Goal: Navigation & Orientation: Find specific page/section

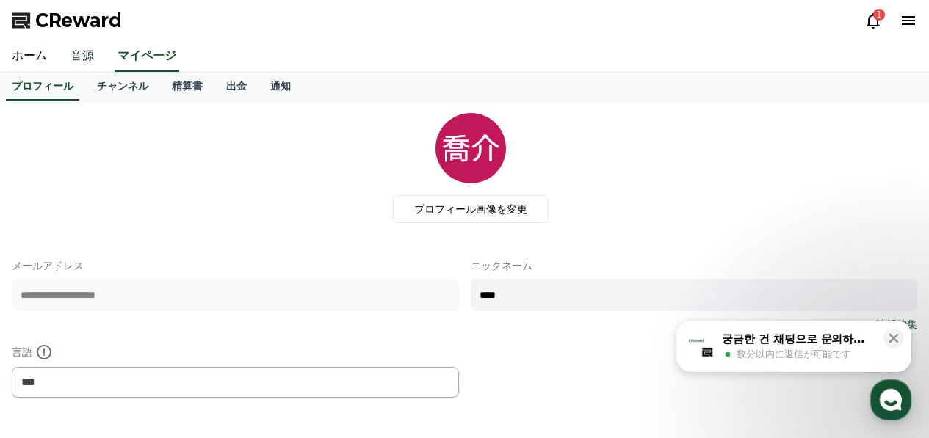
click at [71, 63] on link "音源" at bounding box center [82, 56] width 47 height 31
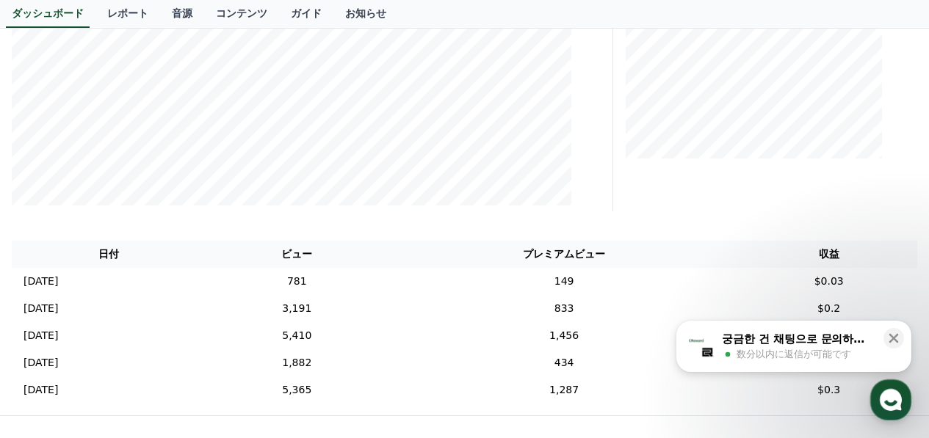
scroll to position [367, 0]
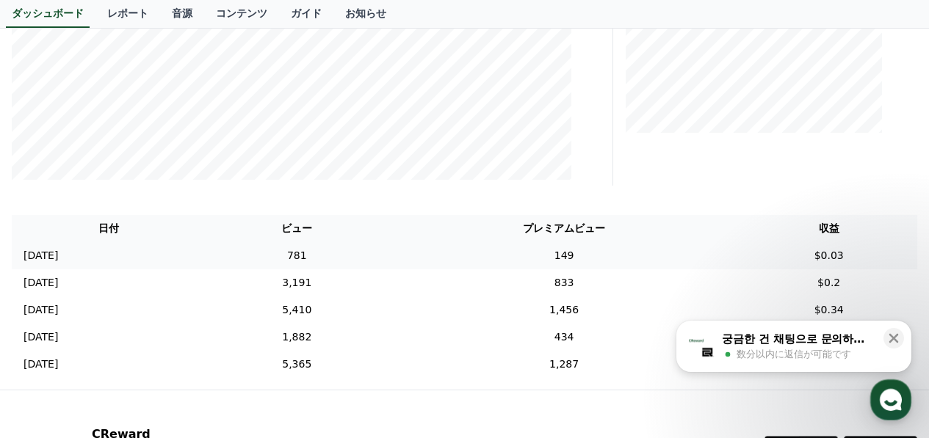
click at [652, 253] on td "149" at bounding box center [564, 255] width 353 height 27
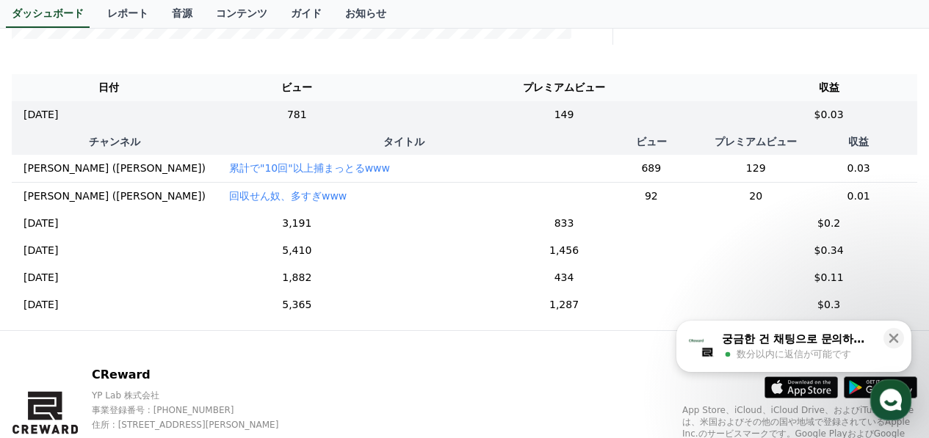
scroll to position [514, 0]
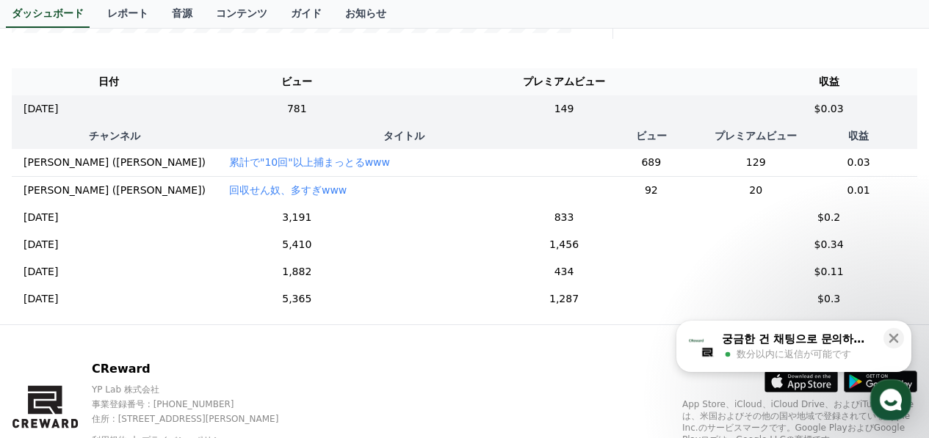
click at [470, 104] on td "149" at bounding box center [564, 108] width 353 height 27
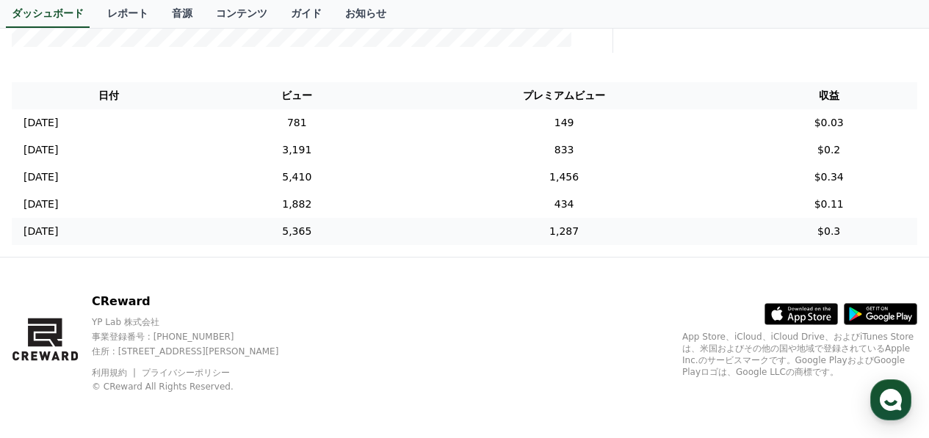
scroll to position [502, 0]
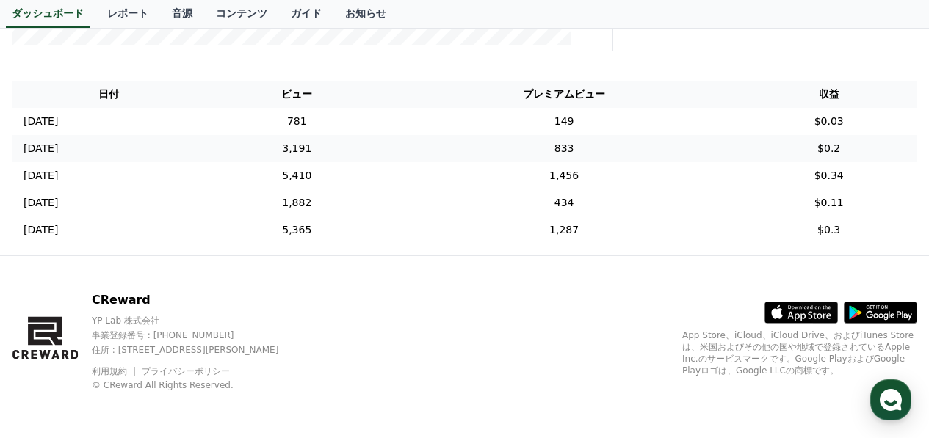
click at [388, 136] on td "3,191" at bounding box center [296, 148] width 181 height 27
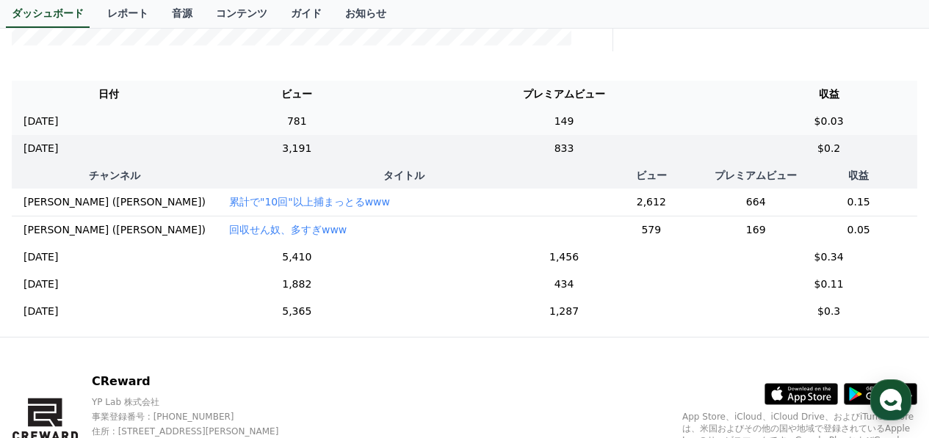
click at [388, 126] on td "781" at bounding box center [296, 121] width 181 height 27
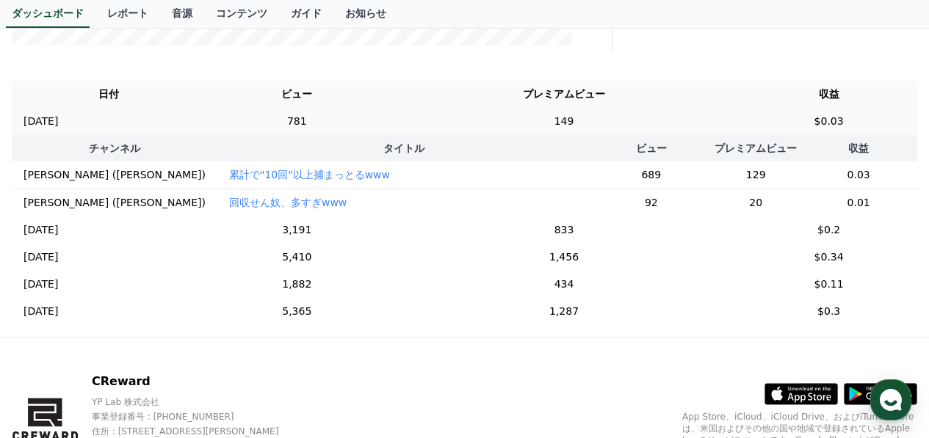
click at [481, 127] on td "149" at bounding box center [564, 121] width 353 height 27
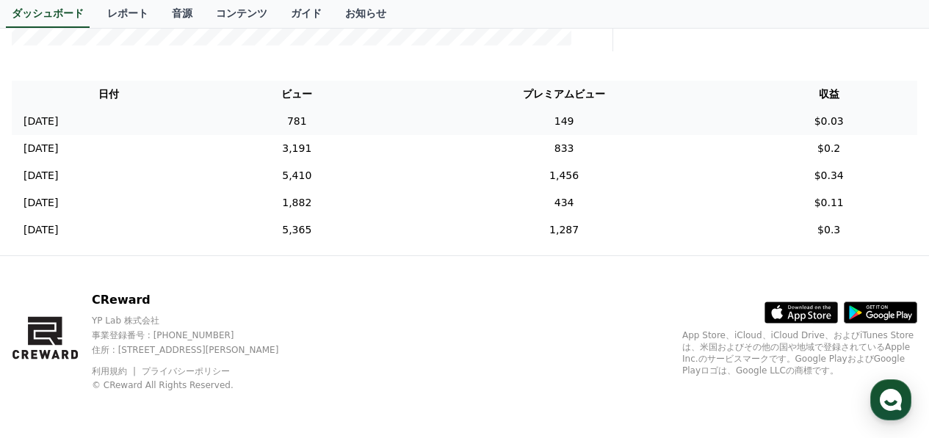
click at [481, 127] on td "149" at bounding box center [564, 121] width 353 height 27
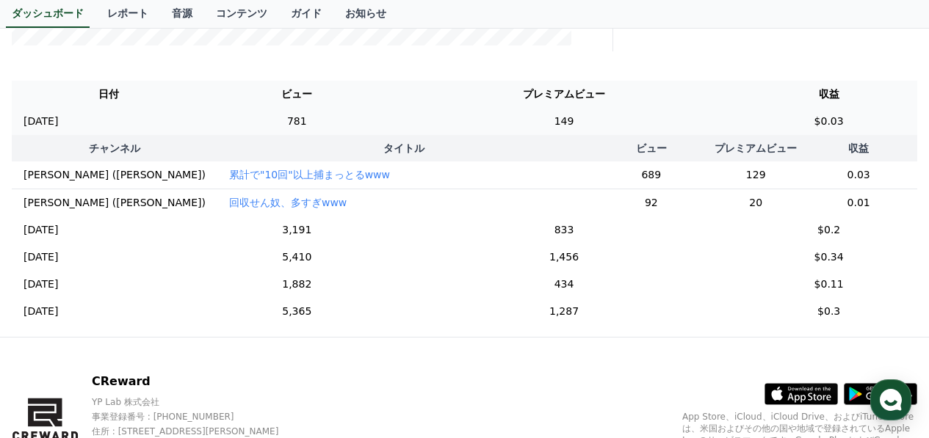
click at [377, 119] on td "781" at bounding box center [296, 121] width 181 height 27
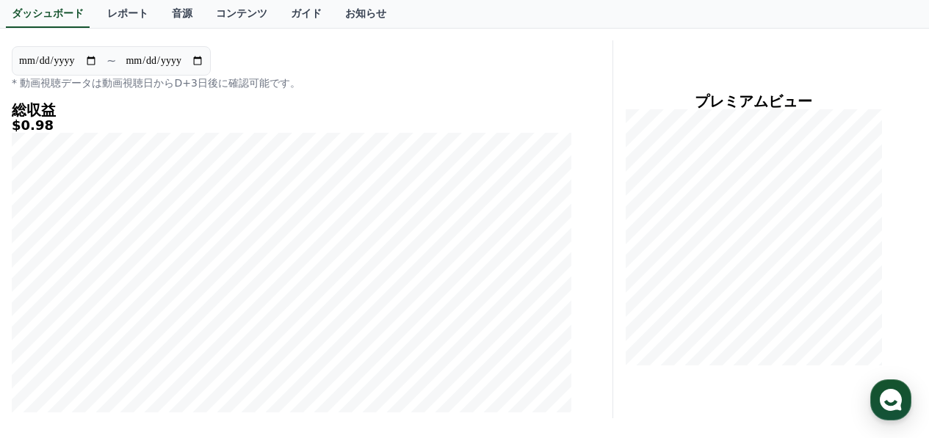
scroll to position [0, 0]
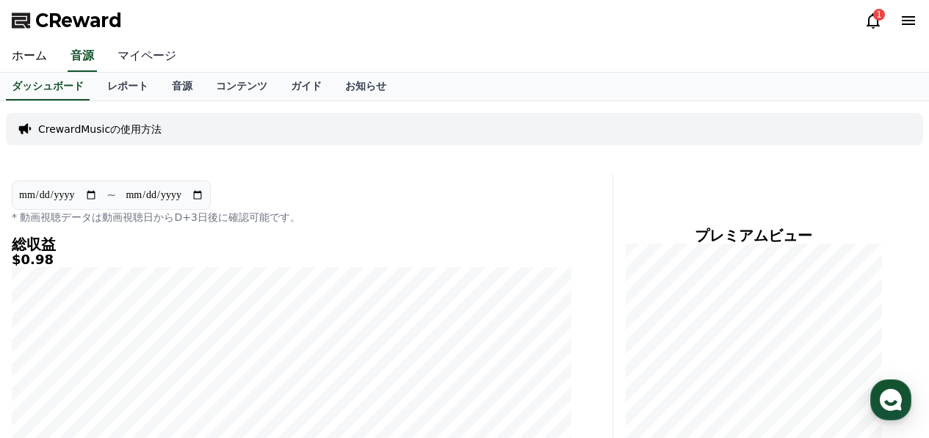
click at [141, 62] on link "マイページ" at bounding box center [147, 56] width 82 height 31
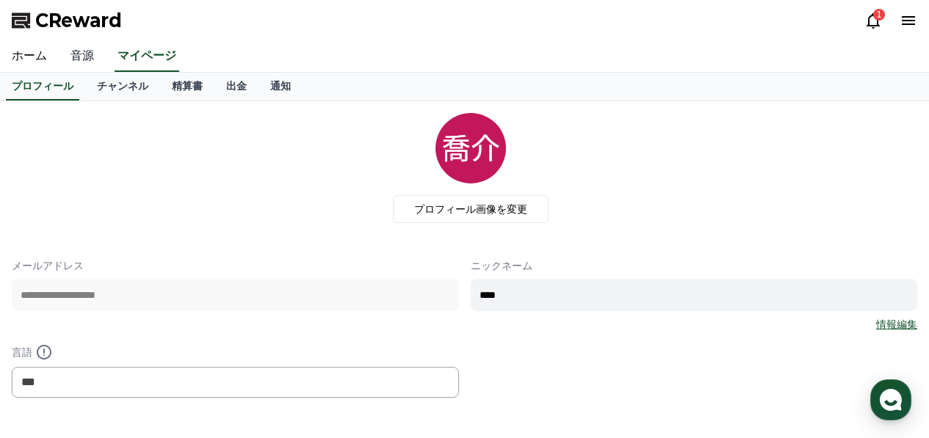
click at [95, 55] on link "音源" at bounding box center [82, 56] width 47 height 31
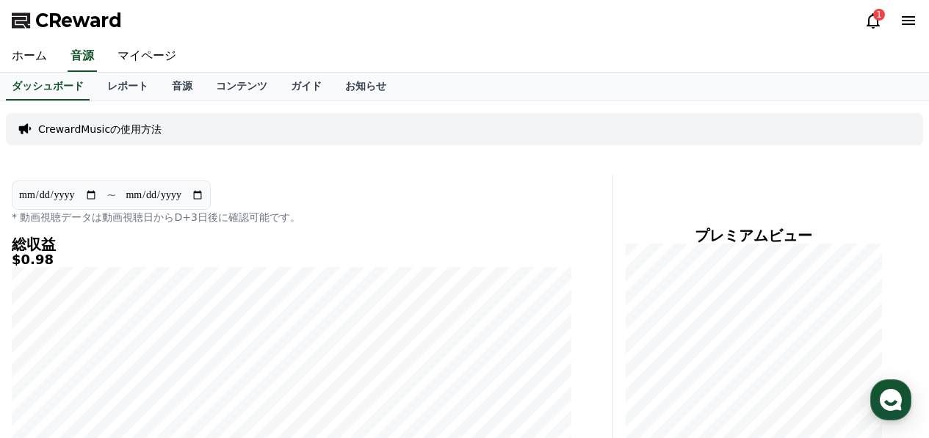
click at [878, 11] on div "1" at bounding box center [879, 15] width 12 height 12
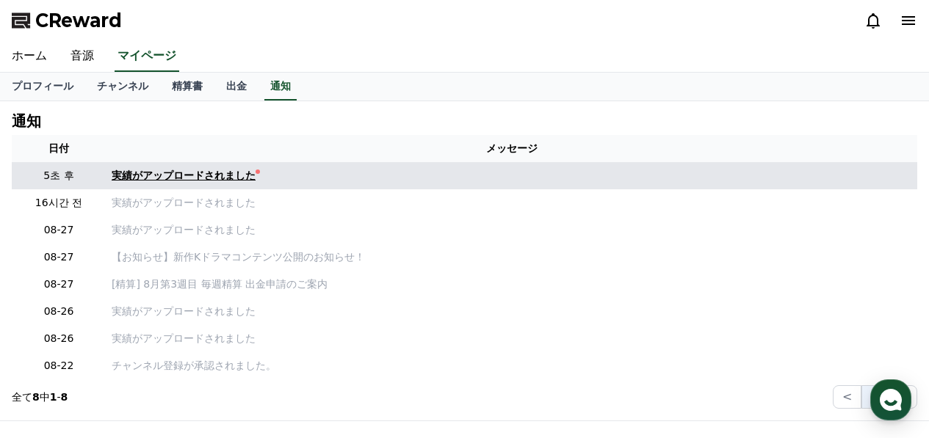
click at [495, 177] on link "実績がアップロードされました" at bounding box center [512, 175] width 800 height 15
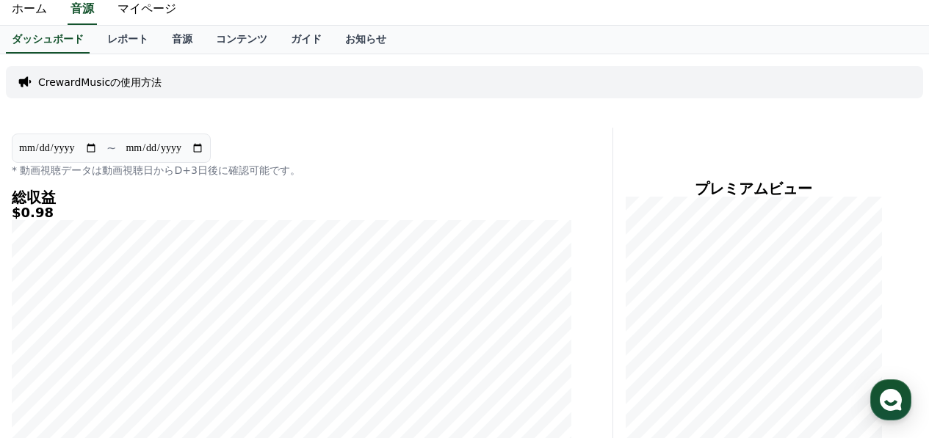
scroll to position [73, 0]
